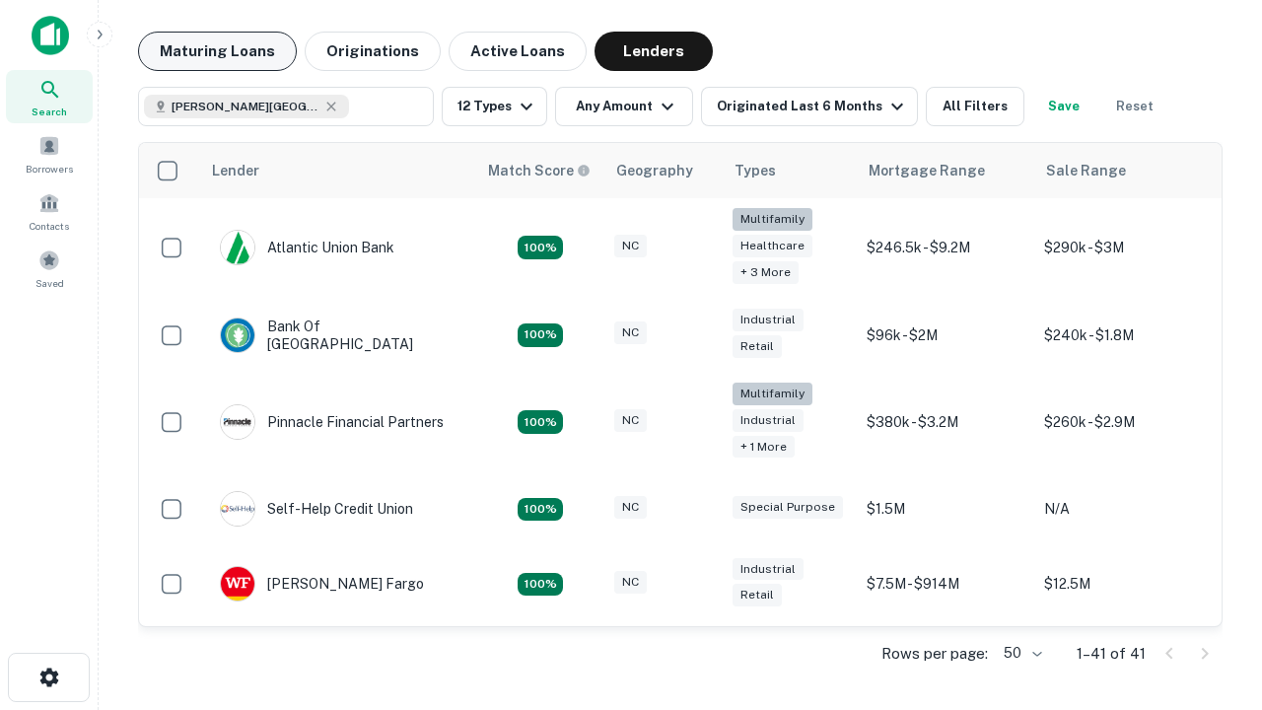
click at [217, 51] on button "Maturing Loans" at bounding box center [217, 51] width 159 height 39
